Goal: Information Seeking & Learning: Learn about a topic

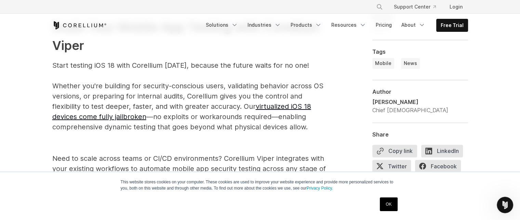
scroll to position [1146, 0]
click at [275, 108] on link "virtualized iOS 18 devices come fully jailbroken" at bounding box center [181, 112] width 259 height 18
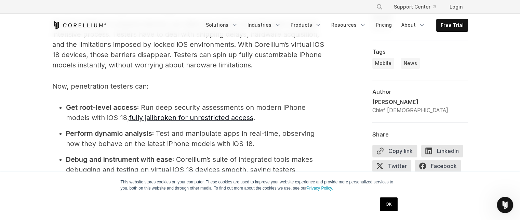
scroll to position [778, 0]
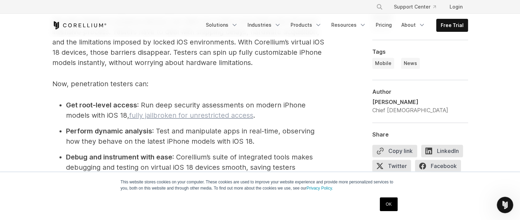
click at [179, 112] on link "fully jailbroken for unrestricted access" at bounding box center [191, 115] width 124 height 8
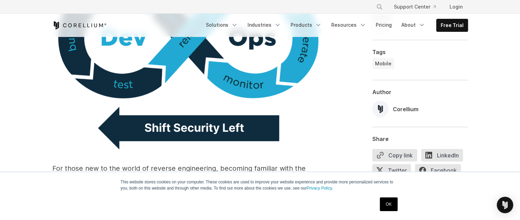
scroll to position [1328, 0]
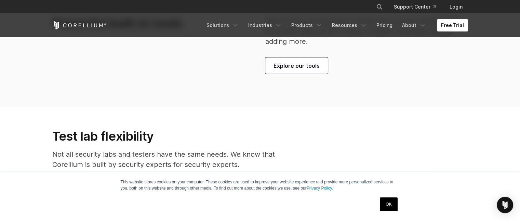
scroll to position [1570, 0]
click at [300, 62] on span "Explore our tools" at bounding box center [297, 66] width 46 height 8
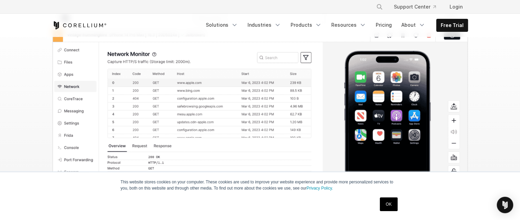
scroll to position [777, 0]
